Goal: Transaction & Acquisition: Obtain resource

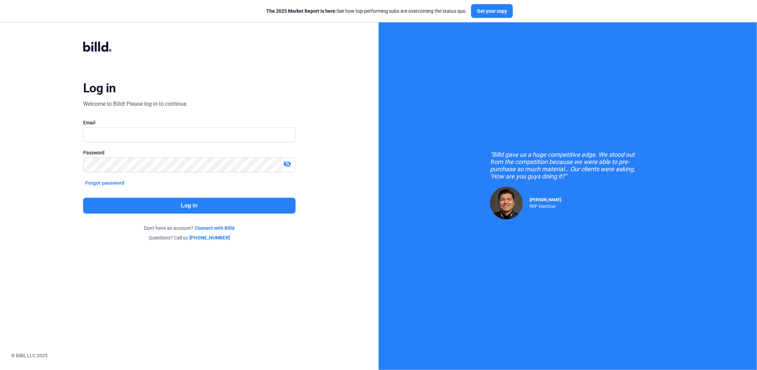
type input "[PERSON_NAME][EMAIL_ADDRESS][DOMAIN_NAME]"
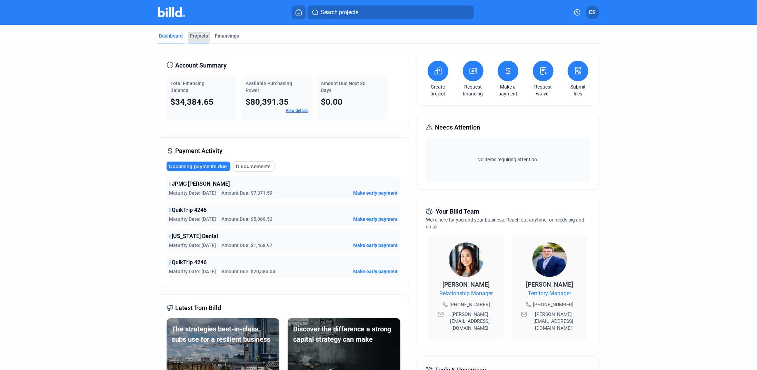
click at [196, 37] on div "Projects" at bounding box center [199, 35] width 18 height 7
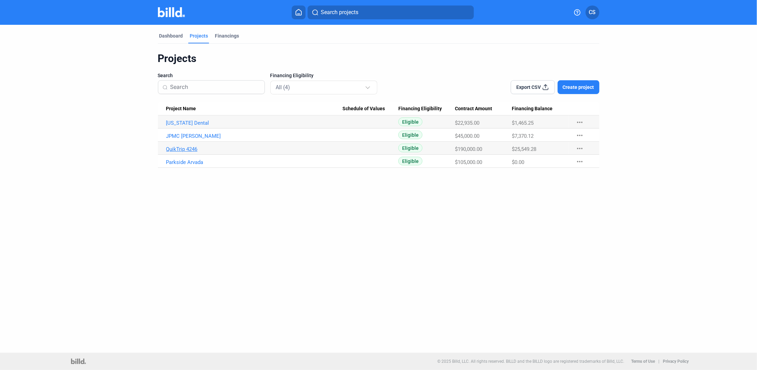
click at [179, 147] on link "QuikTrip 4246" at bounding box center [254, 149] width 176 height 6
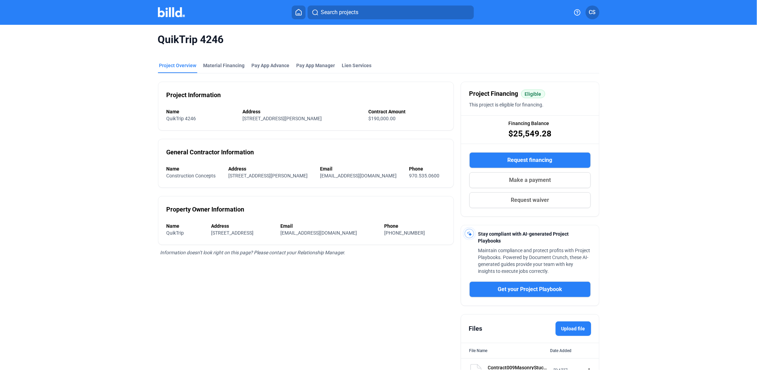
click at [498, 150] on div "Request financing Make a payment Request waiver" at bounding box center [530, 180] width 138 height 72
click at [498, 155] on button "Request financing" at bounding box center [529, 160] width 121 height 16
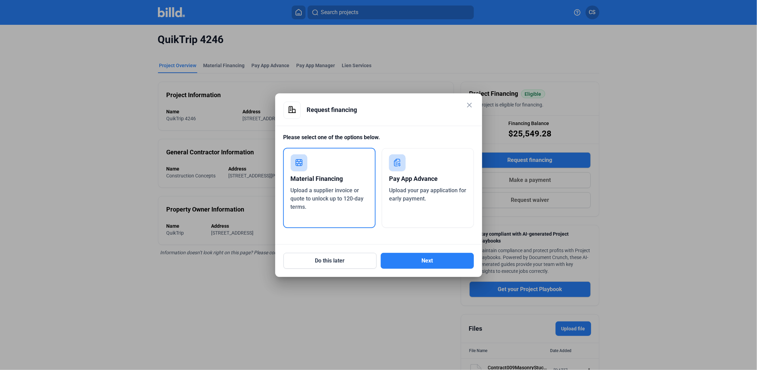
click at [324, 208] on div "Upload a supplier invoice or quote to unlock up to 120-day terms." at bounding box center [330, 198] width 78 height 25
click at [415, 266] on button "Next" at bounding box center [427, 261] width 93 height 16
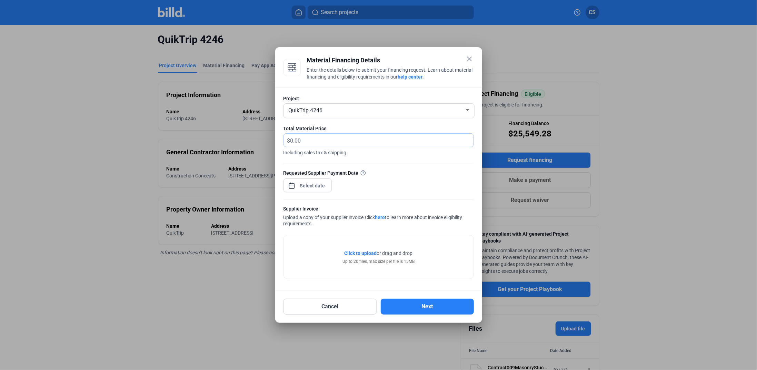
click at [305, 135] on input "text" at bounding box center [377, 140] width 175 height 13
type input "11,159.29"
click at [308, 185] on div "close Material Financing Details Enter the details below to submit your financi…" at bounding box center [378, 185] width 757 height 370
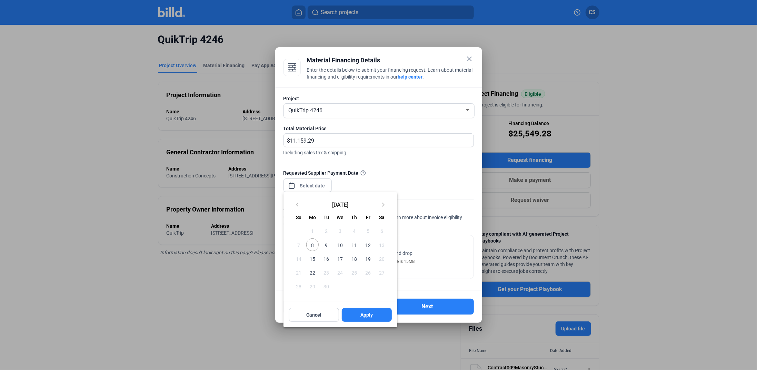
click at [311, 246] on span "8" at bounding box center [312, 245] width 12 height 12
click at [362, 314] on span "Apply" at bounding box center [366, 315] width 12 height 7
type input "[DATE]"
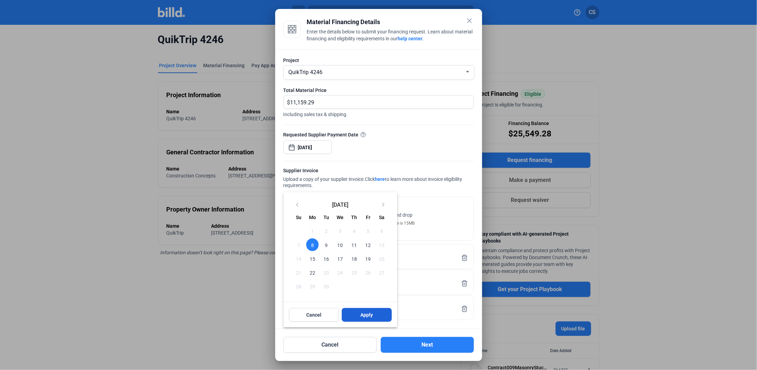
click at [366, 312] on span "Apply" at bounding box center [366, 315] width 12 height 7
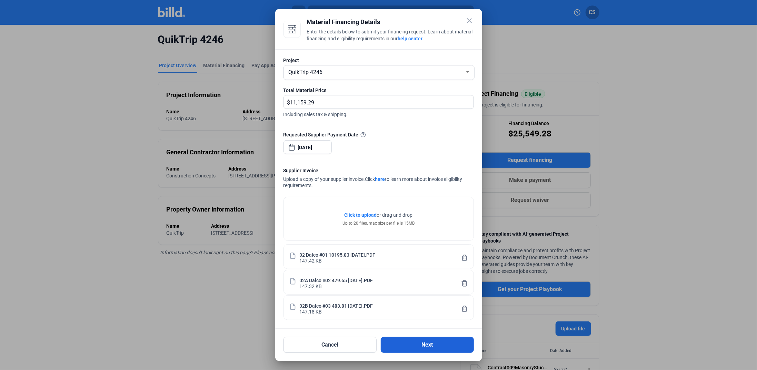
click at [434, 345] on button "Next" at bounding box center [427, 345] width 93 height 16
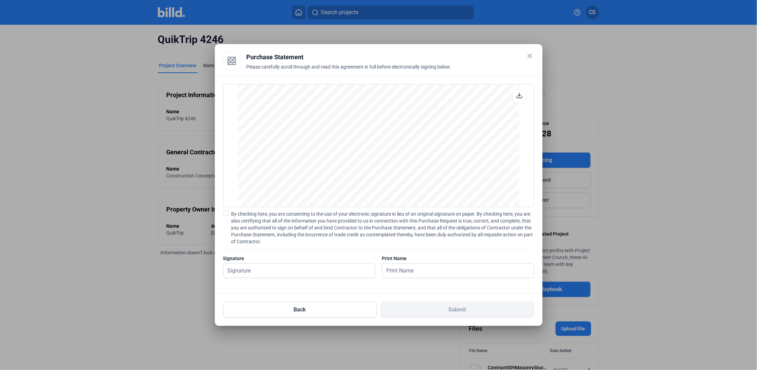
scroll to position [1295, 0]
click at [243, 272] on input "text" at bounding box center [298, 271] width 151 height 14
type input "[PERSON_NAME]"
drag, startPoint x: 381, startPoint y: 271, endPoint x: 385, endPoint y: 272, distance: 3.5
click at [382, 271] on div "Signature [PERSON_NAME] Print Name" at bounding box center [378, 270] width 311 height 30
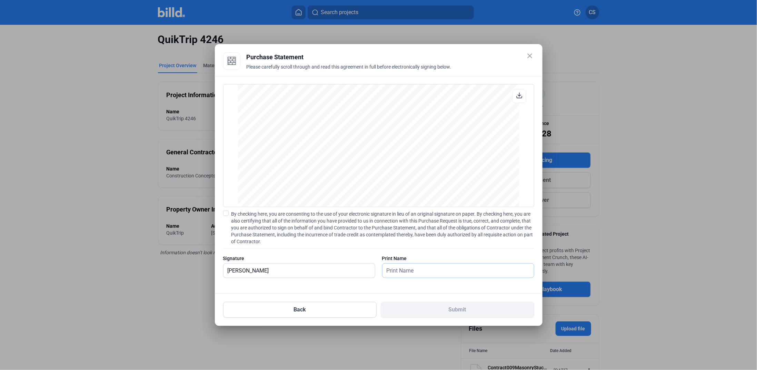
click at [391, 271] on input "text" at bounding box center [454, 271] width 144 height 14
type input "[PERSON_NAME]"
click at [225, 215] on span at bounding box center [226, 214] width 6 height 6
click at [0, 0] on input "By checking here, you are consenting to the use of your electronic signature in…" at bounding box center [0, 0] width 0 height 0
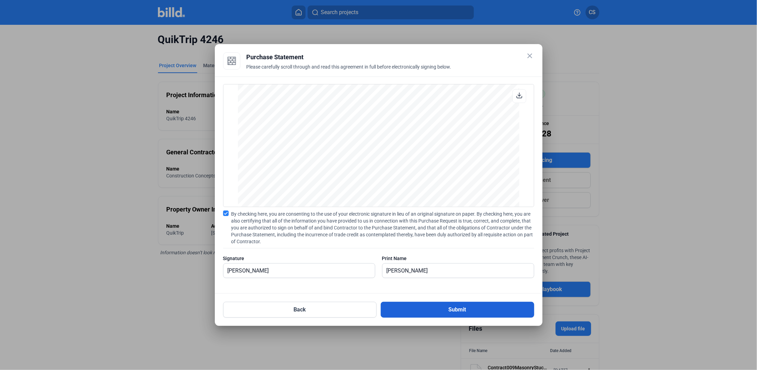
click at [451, 302] on button "Submit" at bounding box center [457, 310] width 153 height 16
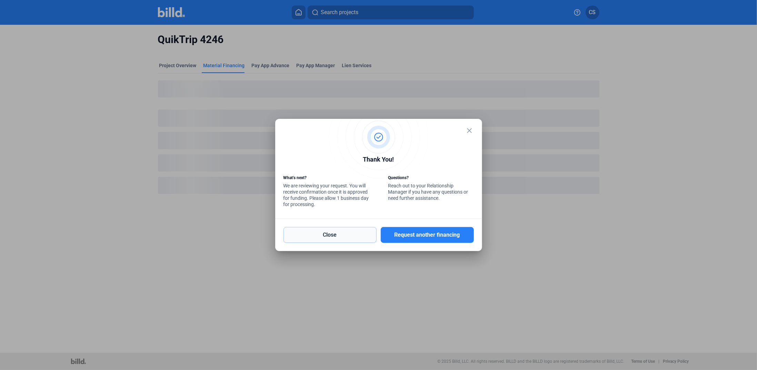
click at [334, 241] on button "Close" at bounding box center [329, 235] width 93 height 16
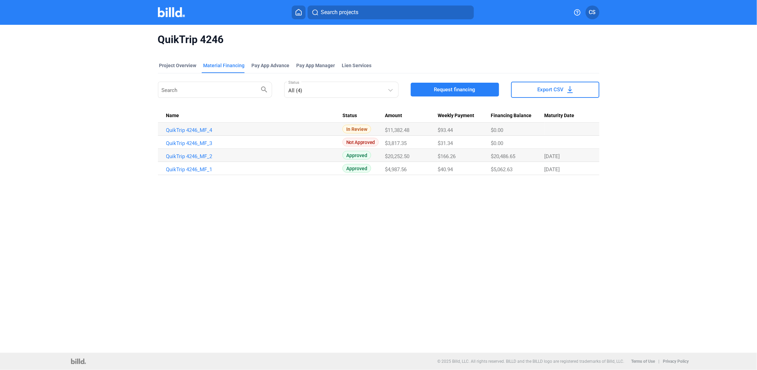
click at [592, 8] on span "CS" at bounding box center [592, 12] width 7 height 8
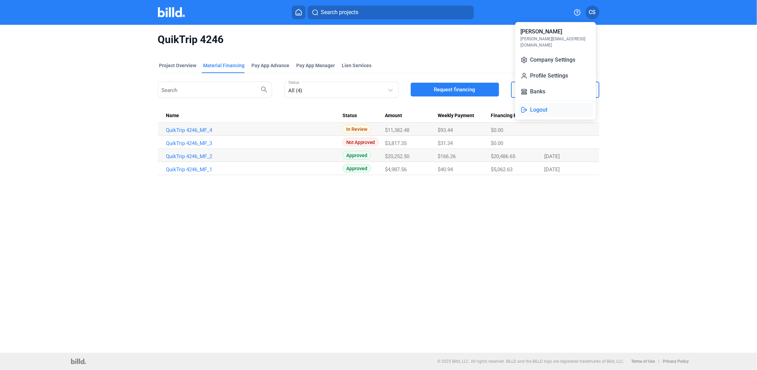
click at [537, 104] on button "Logout" at bounding box center [555, 110] width 75 height 14
